Goal: Subscribe to service/newsletter

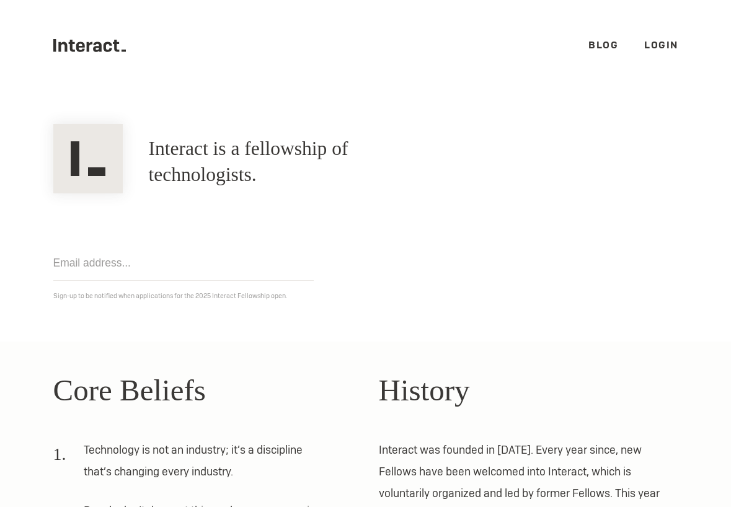
scroll to position [61, 0]
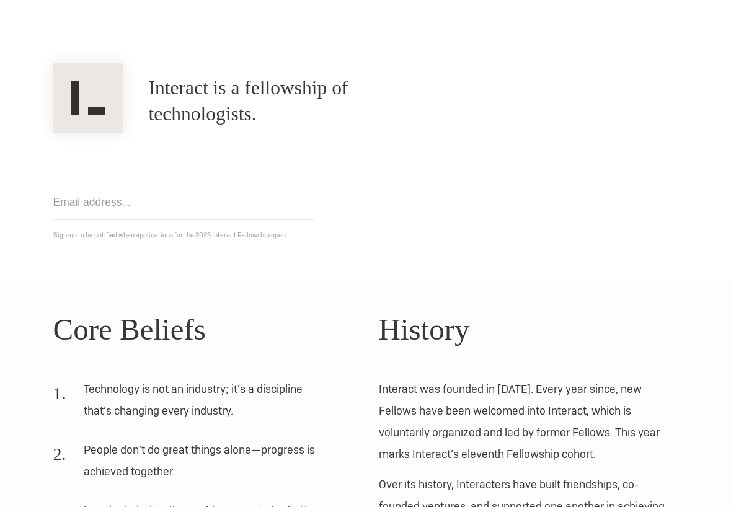
click at [192, 182] on div "Get notified Sign-up to be notified when applications for the 2025 Interact Fel…" at bounding box center [365, 187] width 651 height 109
click at [190, 208] on input "email" at bounding box center [183, 202] width 260 height 35
type input "[EMAIL_ADDRESS][DOMAIN_NAME]"
click input "Get notified" at bounding box center [0, 0] width 0 height 0
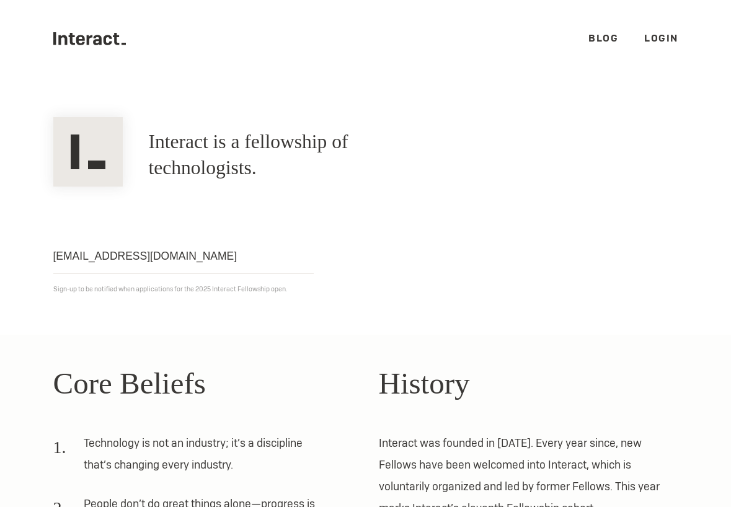
scroll to position [0, 0]
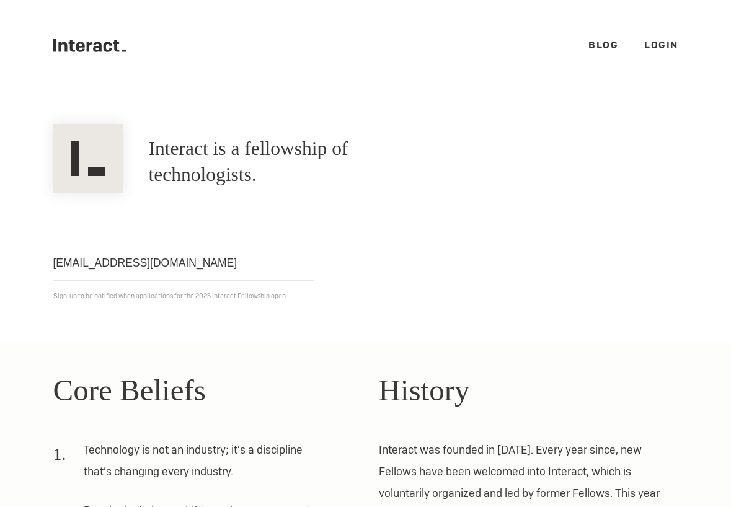
click at [585, 48] on ul ".cls-1{fill:#33312f;} interact-brand-logotype-black Blog Login" at bounding box center [365, 45] width 625 height 91
click at [102, 22] on ul ".cls-1{fill:#33312f;} interact-brand-logotype-black Blog Login" at bounding box center [365, 45] width 625 height 91
click at [92, 46] on icon ".cls-1{fill:#33312f;} interact-brand-logotype-black" at bounding box center [89, 45] width 73 height 13
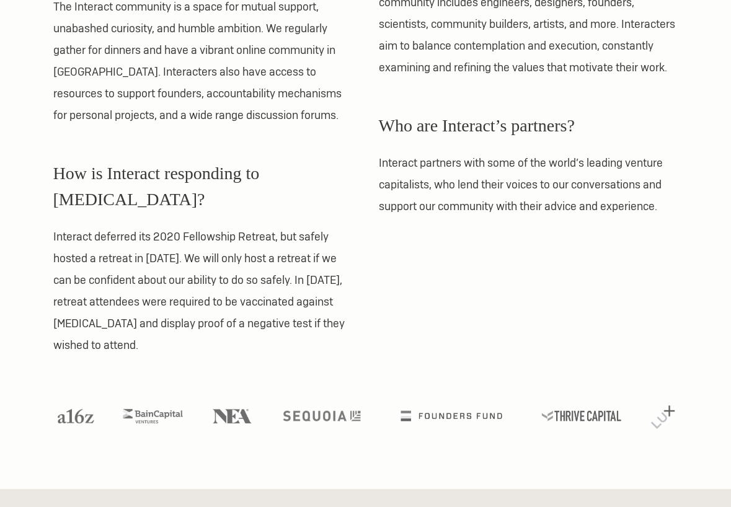
scroll to position [1114, 0]
